Goal: Use online tool/utility: Utilize a website feature to perform a specific function

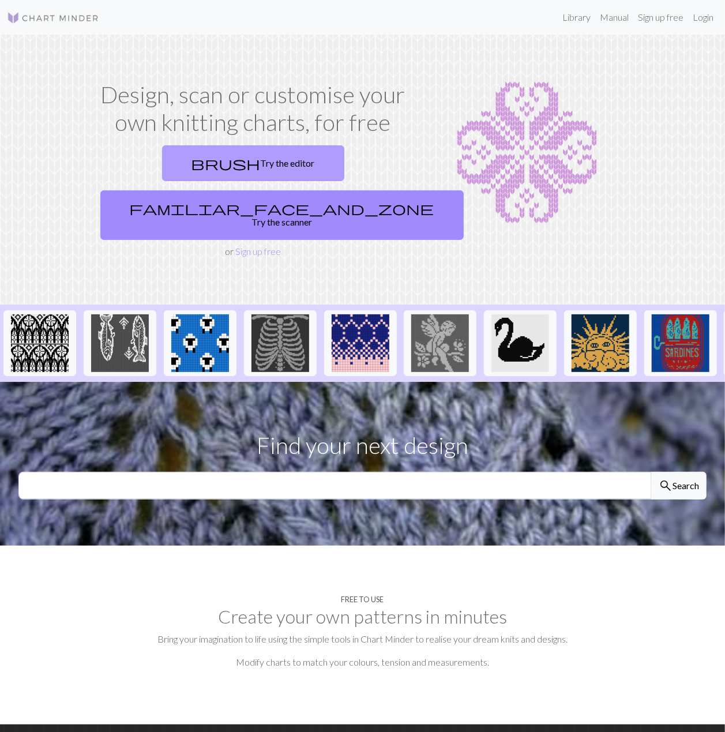
click at [191, 165] on span "brush" at bounding box center [225, 163] width 69 height 16
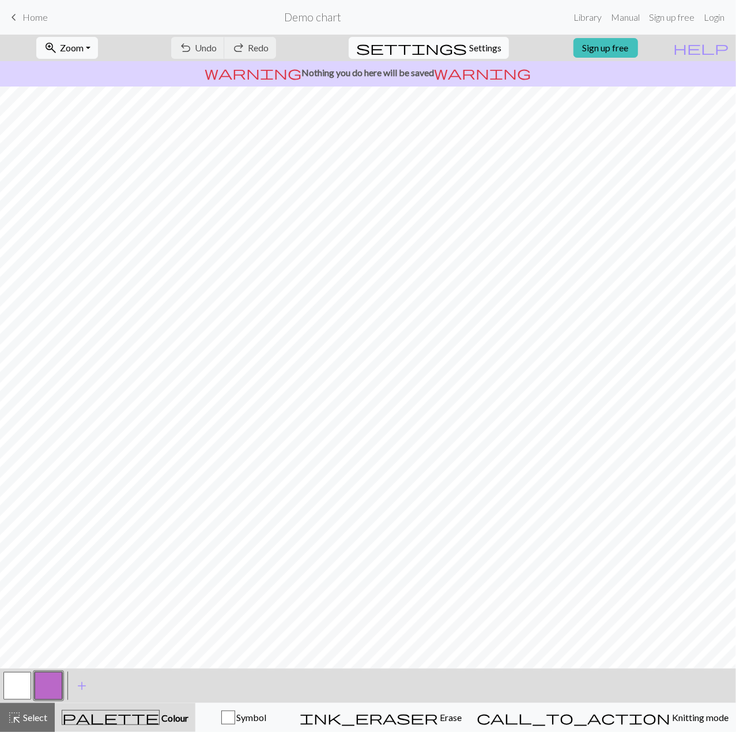
click at [450, 44] on span "settings" at bounding box center [411, 48] width 111 height 16
select select "aran"
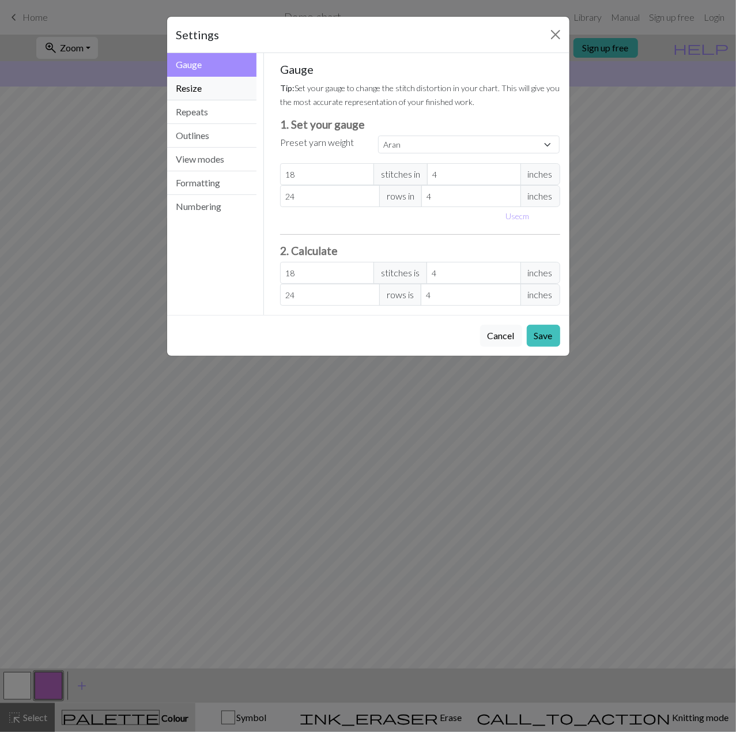
click at [197, 91] on button "Resize" at bounding box center [212, 89] width 90 height 24
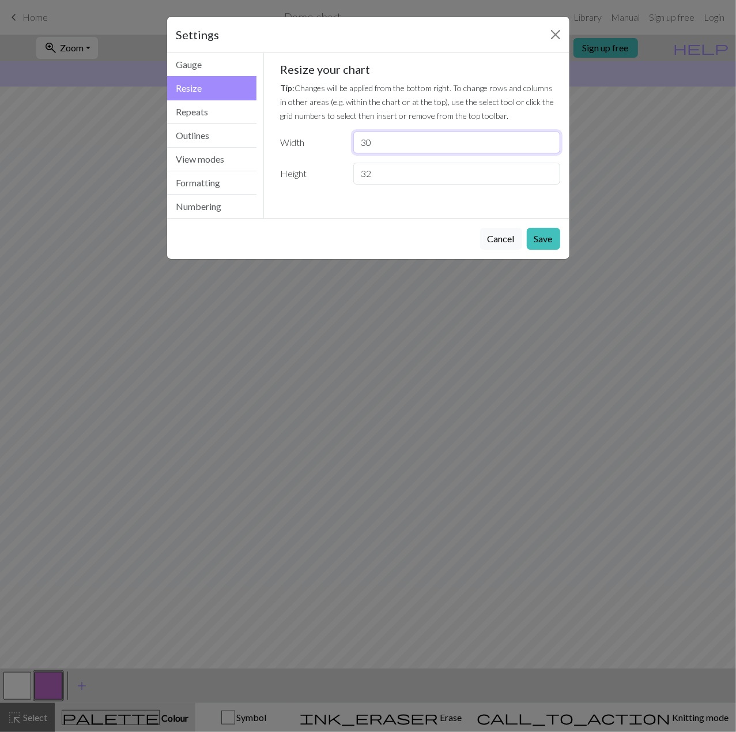
drag, startPoint x: 390, startPoint y: 152, endPoint x: 360, endPoint y: 151, distance: 30.0
click at [360, 151] on input "30" at bounding box center [456, 142] width 206 height 22
type input "48"
click at [544, 246] on button "Save" at bounding box center [543, 239] width 33 height 22
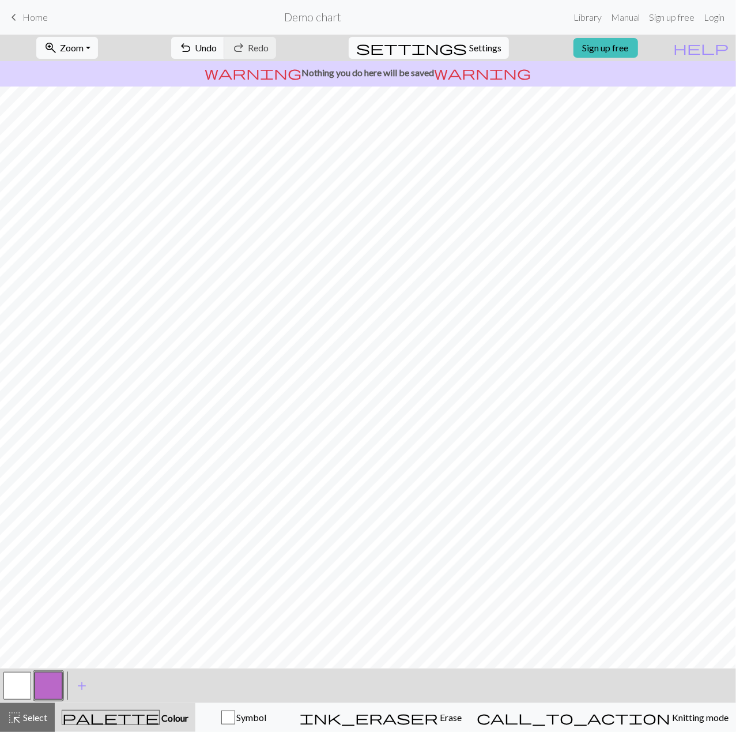
click at [481, 53] on span "Settings" at bounding box center [485, 48] width 32 height 14
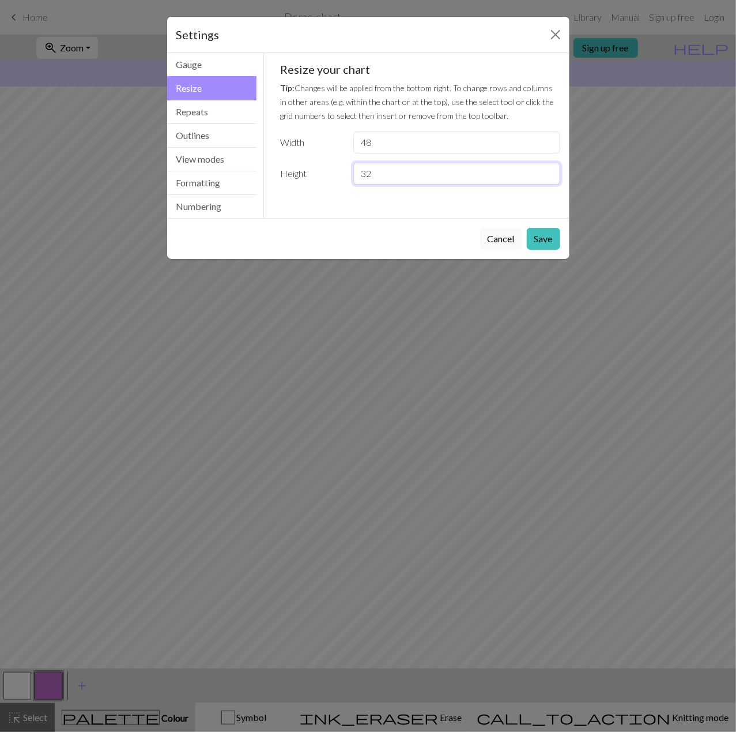
click at [462, 172] on input "32" at bounding box center [456, 174] width 206 height 22
drag, startPoint x: 397, startPoint y: 180, endPoint x: 351, endPoint y: 180, distance: 45.5
click at [351, 180] on div "32" at bounding box center [456, 174] width 220 height 22
type input "40"
click at [543, 246] on button "Save" at bounding box center [543, 239] width 33 height 22
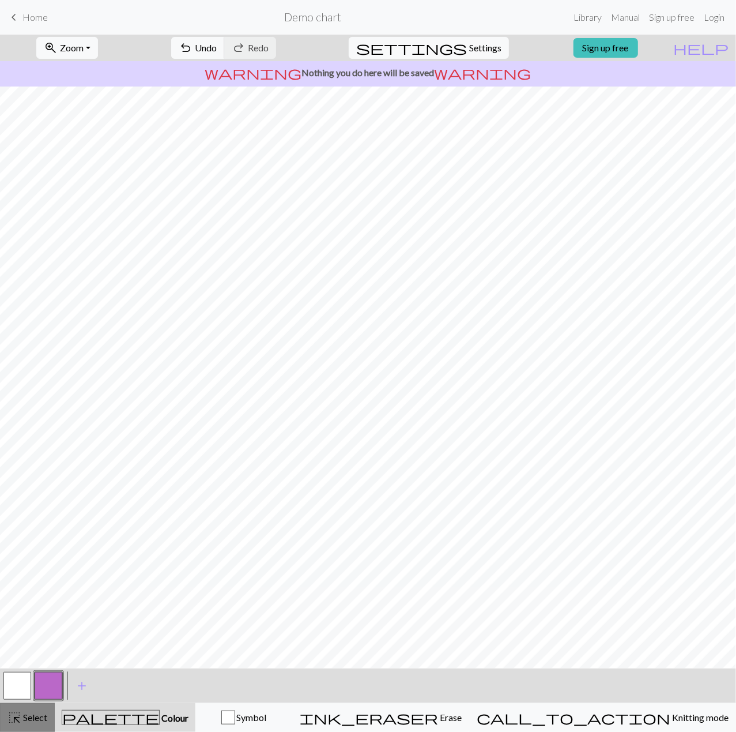
click at [16, 720] on span "highlight_alt" at bounding box center [14, 717] width 14 height 16
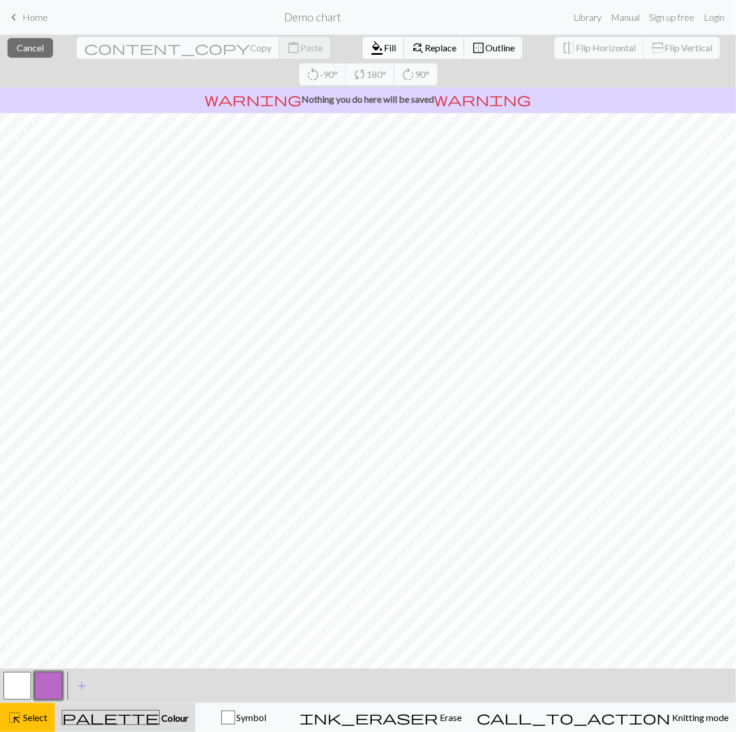
click at [384, 46] on span "Fill" at bounding box center [390, 47] width 12 height 11
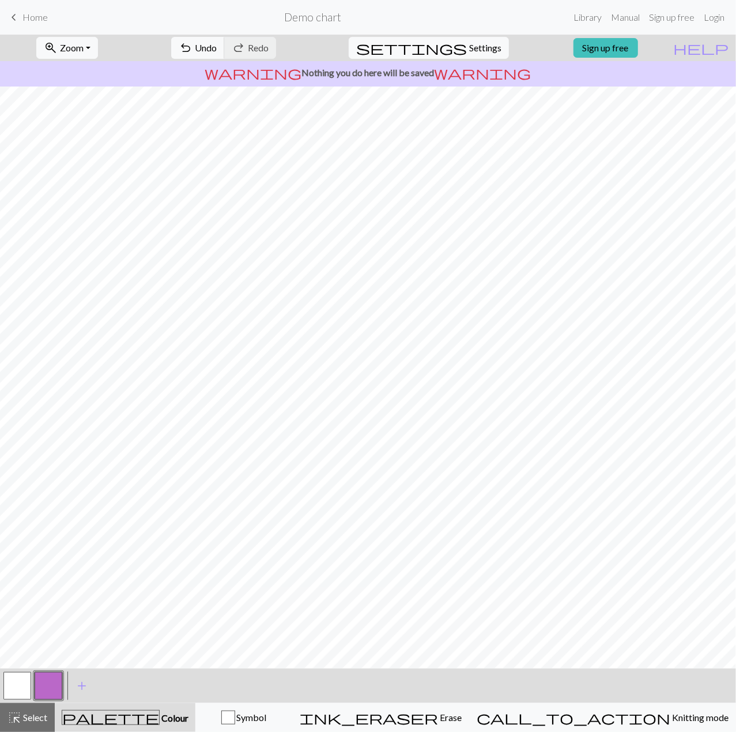
click at [16, 691] on button "button" at bounding box center [17, 686] width 28 height 28
click at [9, 724] on span "highlight_alt" at bounding box center [14, 717] width 14 height 16
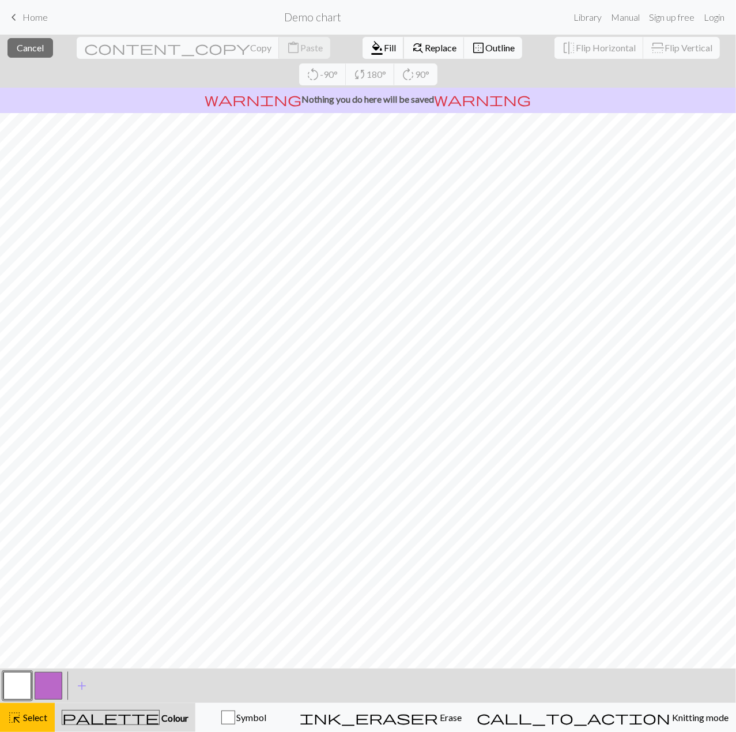
click at [384, 50] on span "Fill" at bounding box center [390, 47] width 12 height 11
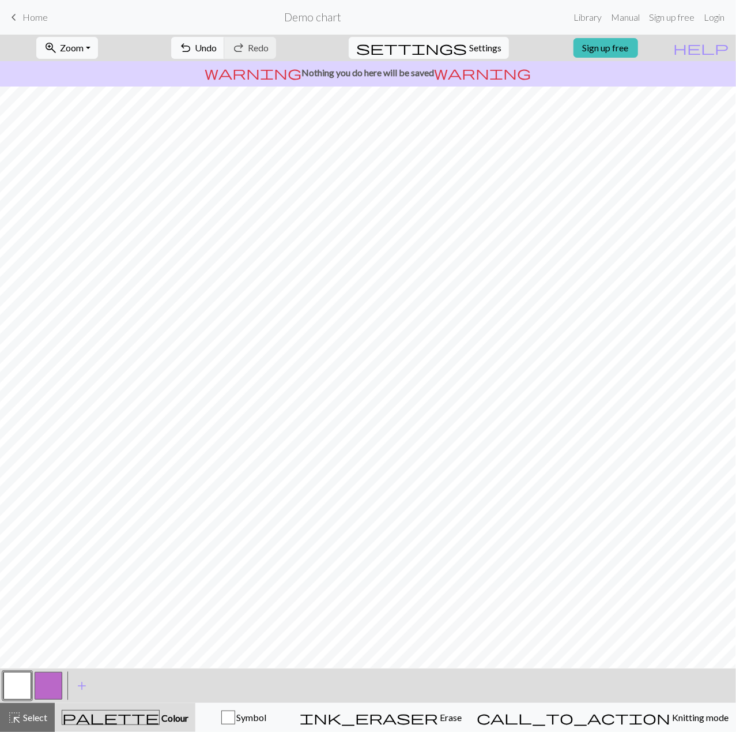
click at [50, 681] on button "button" at bounding box center [49, 686] width 28 height 28
click at [217, 46] on span "Undo" at bounding box center [206, 47] width 22 height 11
click at [225, 40] on button "undo Undo Undo" at bounding box center [198, 48] width 54 height 22
click at [193, 42] on span "undo" at bounding box center [186, 48] width 14 height 16
click at [269, 47] on span "Redo" at bounding box center [258, 47] width 21 height 11
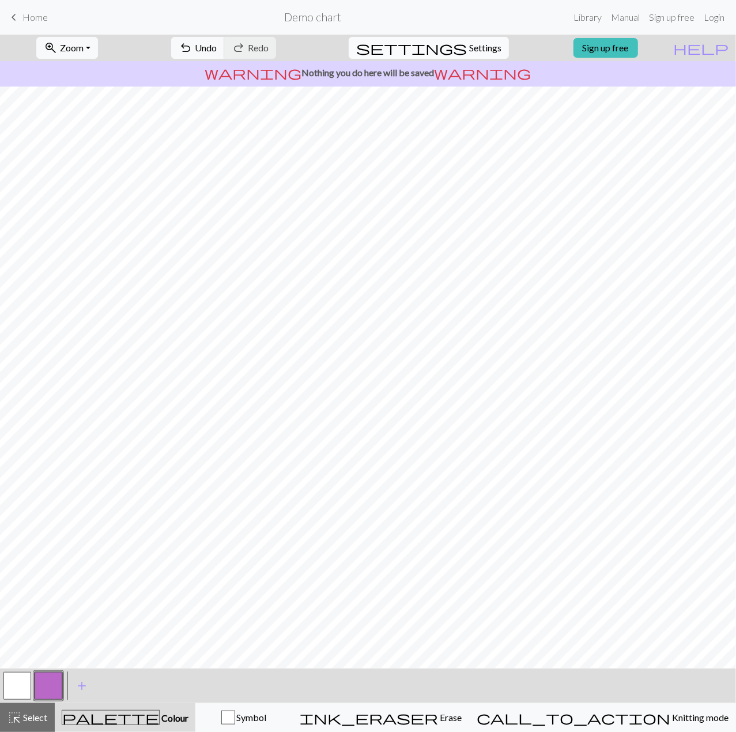
click at [469, 41] on span "Settings" at bounding box center [485, 48] width 32 height 14
select select "aran"
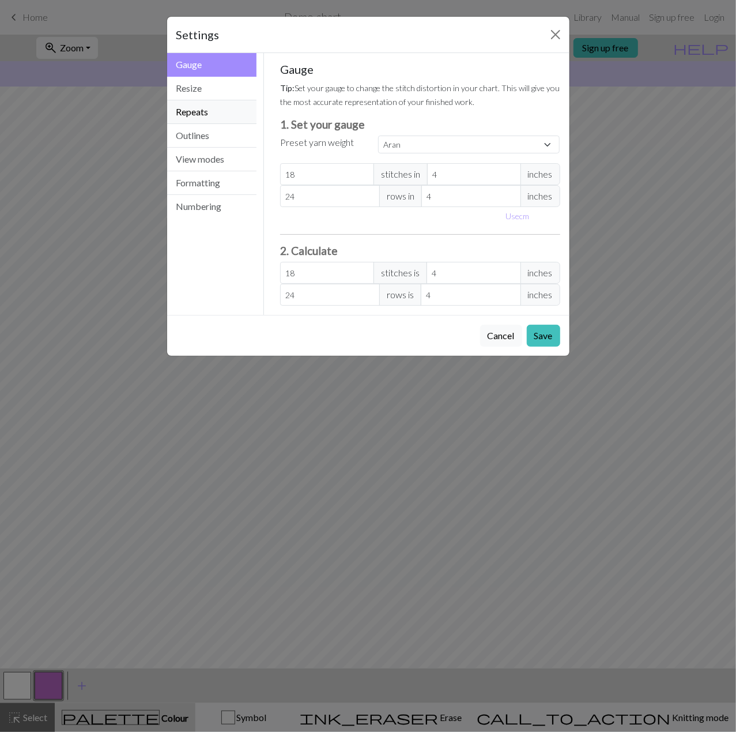
click at [197, 116] on button "Repeats" at bounding box center [212, 112] width 90 height 24
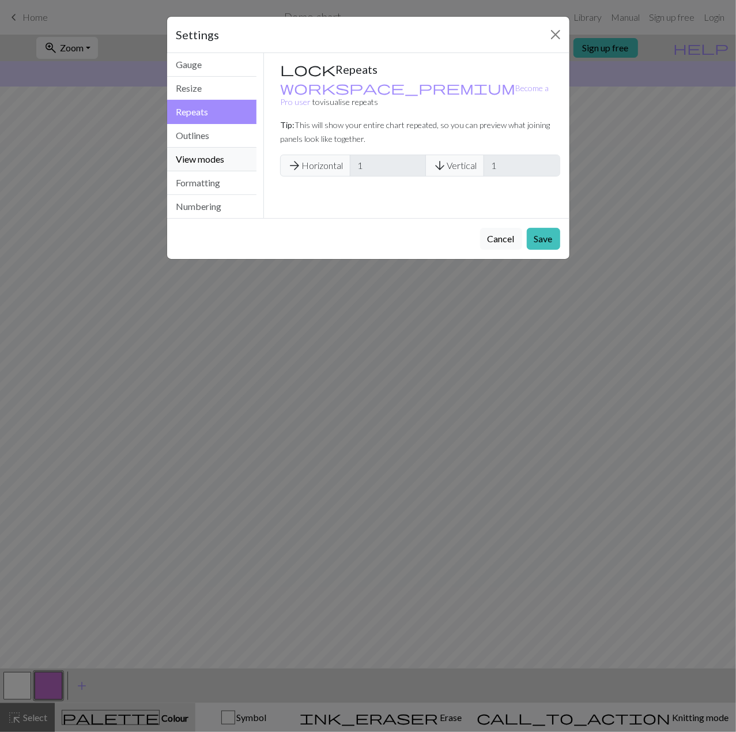
click at [202, 164] on button "View modes" at bounding box center [212, 160] width 90 height 24
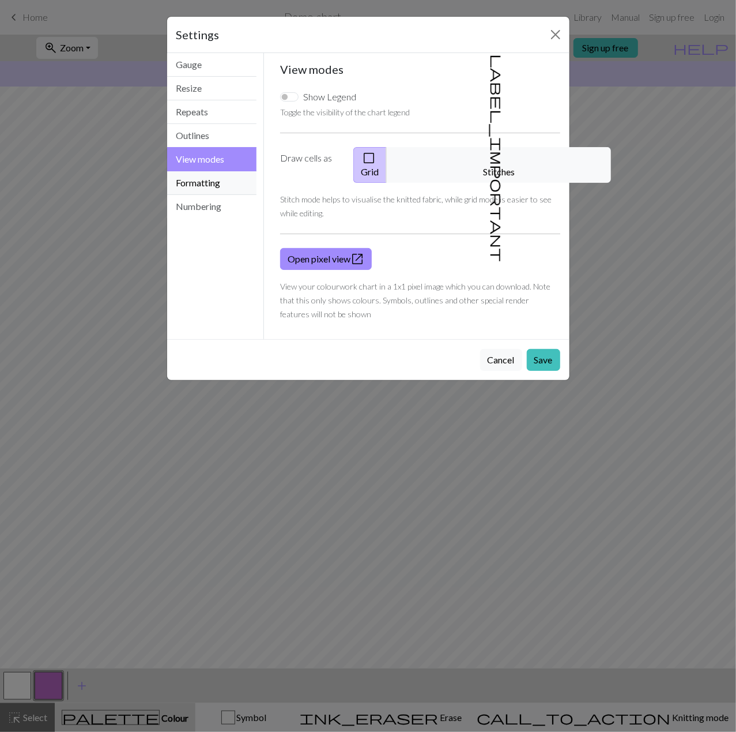
click at [199, 182] on button "Formatting" at bounding box center [212, 183] width 90 height 24
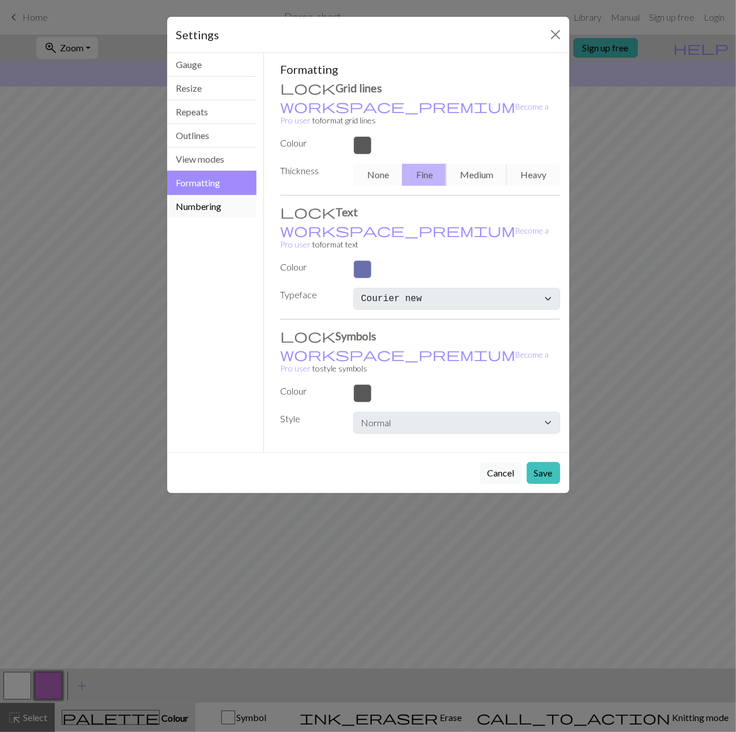
click at [198, 210] on button "Numbering" at bounding box center [212, 206] width 90 height 23
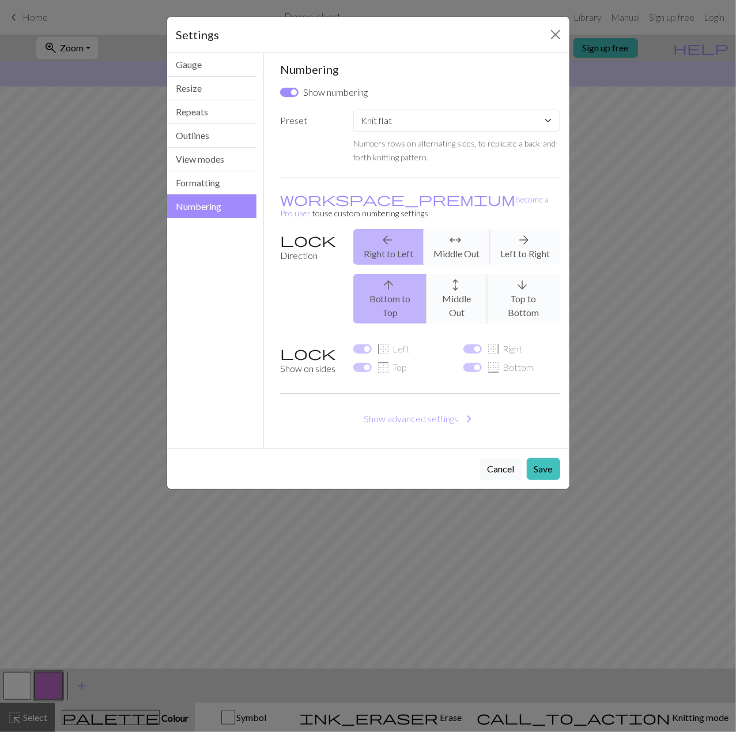
click at [523, 236] on div "arrow_back Right to Left arrows_outward Middle Out arrow_forward Left to Right" at bounding box center [456, 247] width 220 height 36
click at [492, 458] on button "Cancel" at bounding box center [501, 469] width 42 height 22
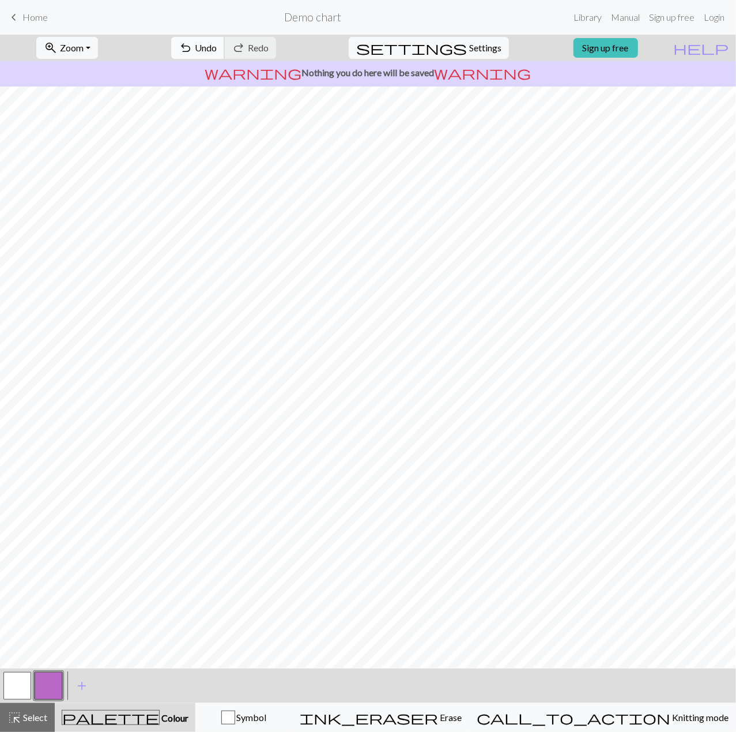
click at [217, 43] on span "Undo" at bounding box center [206, 47] width 22 height 11
click at [217, 51] on span "Undo" at bounding box center [206, 47] width 22 height 11
click at [217, 45] on span "Undo" at bounding box center [206, 47] width 22 height 11
click at [193, 51] on span "undo" at bounding box center [186, 48] width 14 height 16
click at [217, 47] on span "Undo" at bounding box center [206, 47] width 22 height 11
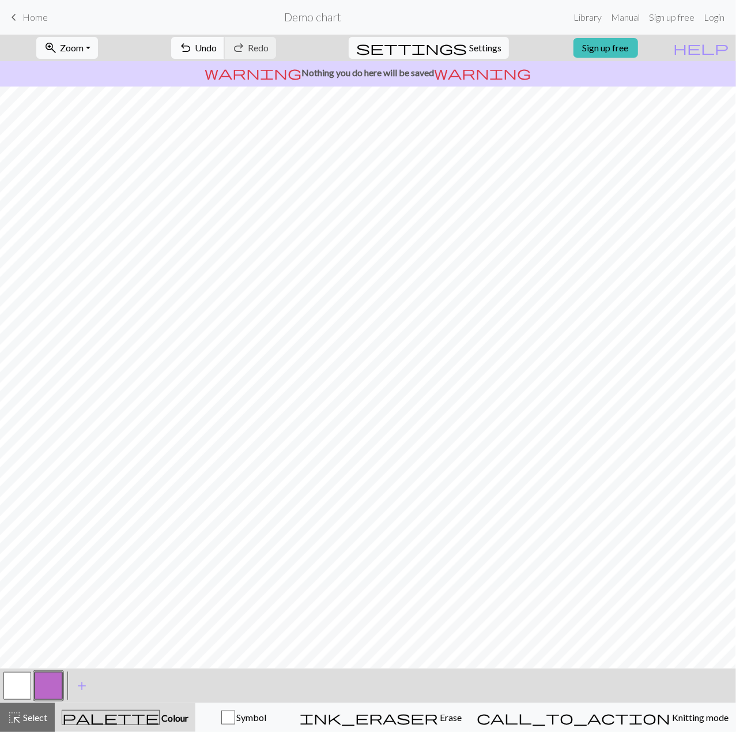
click at [217, 53] on span "Undo" at bounding box center [206, 47] width 22 height 11
click at [217, 49] on span "Undo" at bounding box center [206, 47] width 22 height 11
click at [217, 51] on span "Undo" at bounding box center [206, 47] width 22 height 11
click at [217, 47] on span "Undo" at bounding box center [206, 47] width 22 height 11
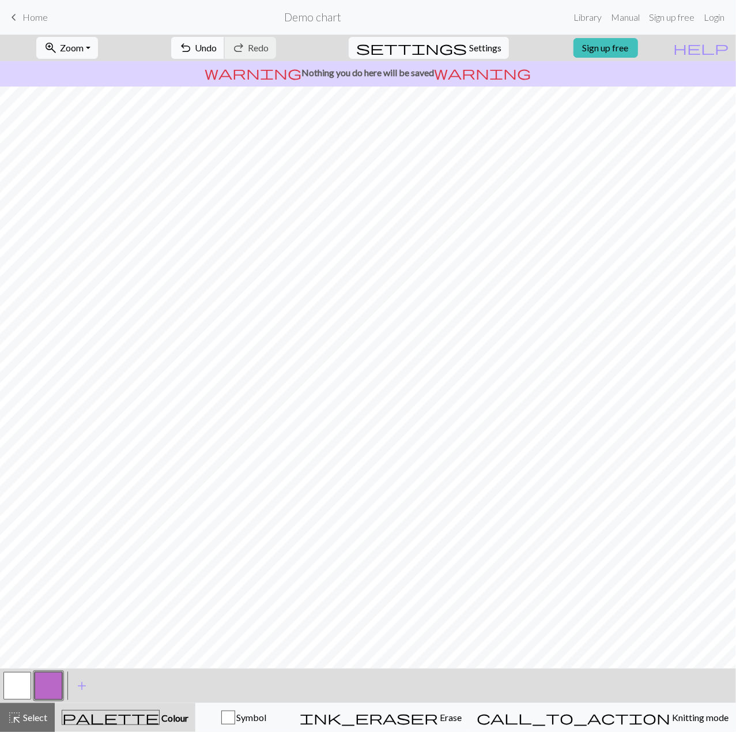
click at [217, 47] on span "Undo" at bounding box center [206, 47] width 22 height 11
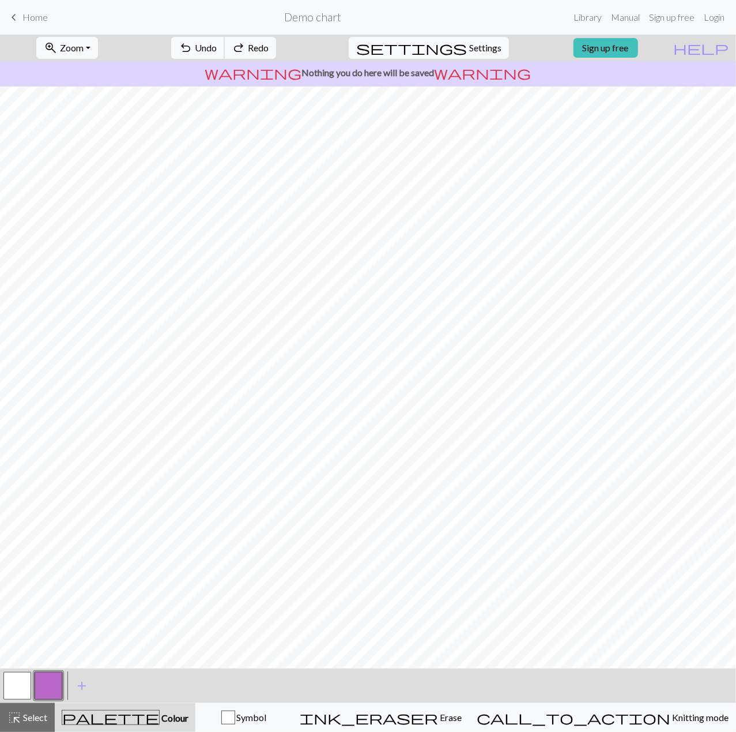
click at [217, 47] on span "Undo" at bounding box center [206, 47] width 22 height 11
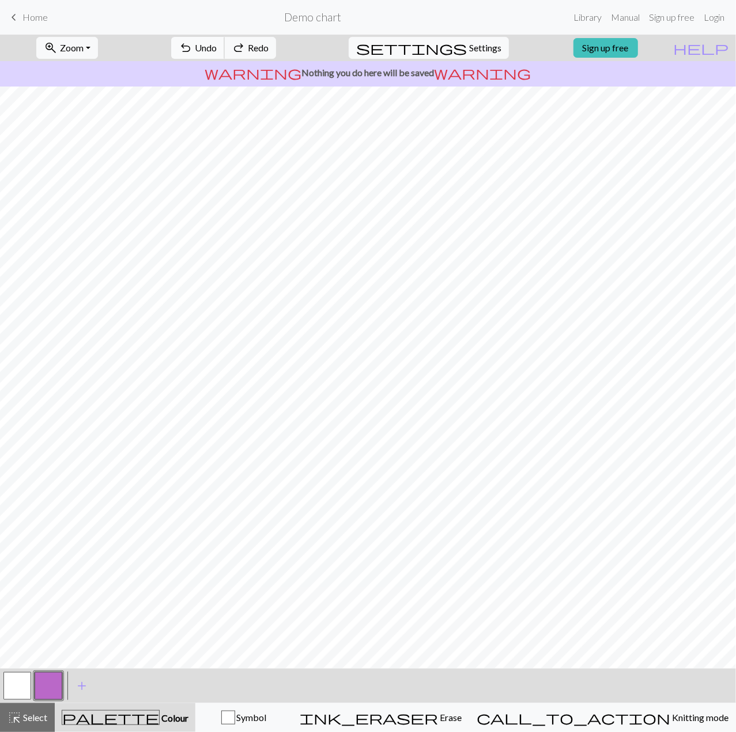
click at [217, 47] on span "Undo" at bounding box center [206, 47] width 22 height 11
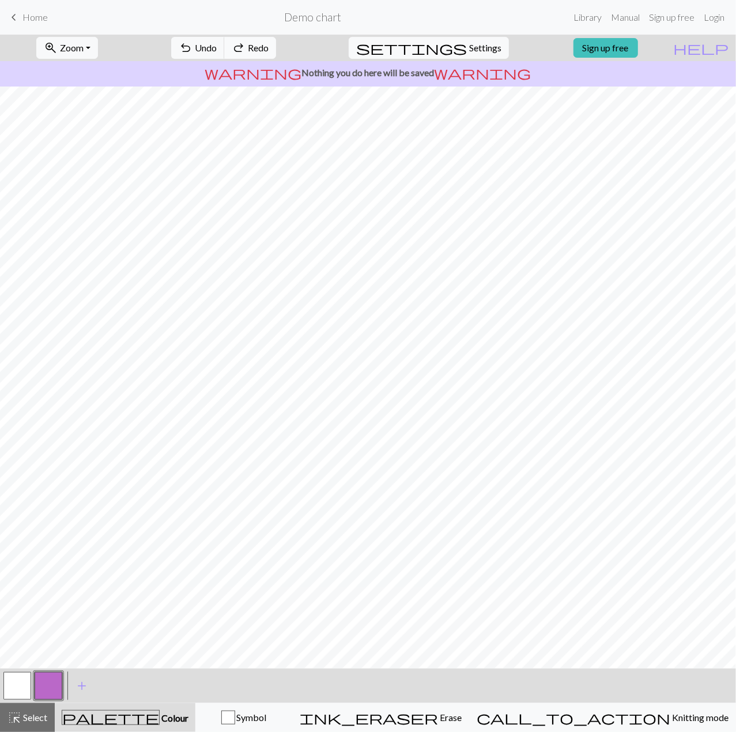
click at [276, 40] on button "redo Redo Redo" at bounding box center [250, 48] width 52 height 22
click at [217, 47] on span "Undo" at bounding box center [206, 47] width 22 height 11
